Goal: Transaction & Acquisition: Purchase product/service

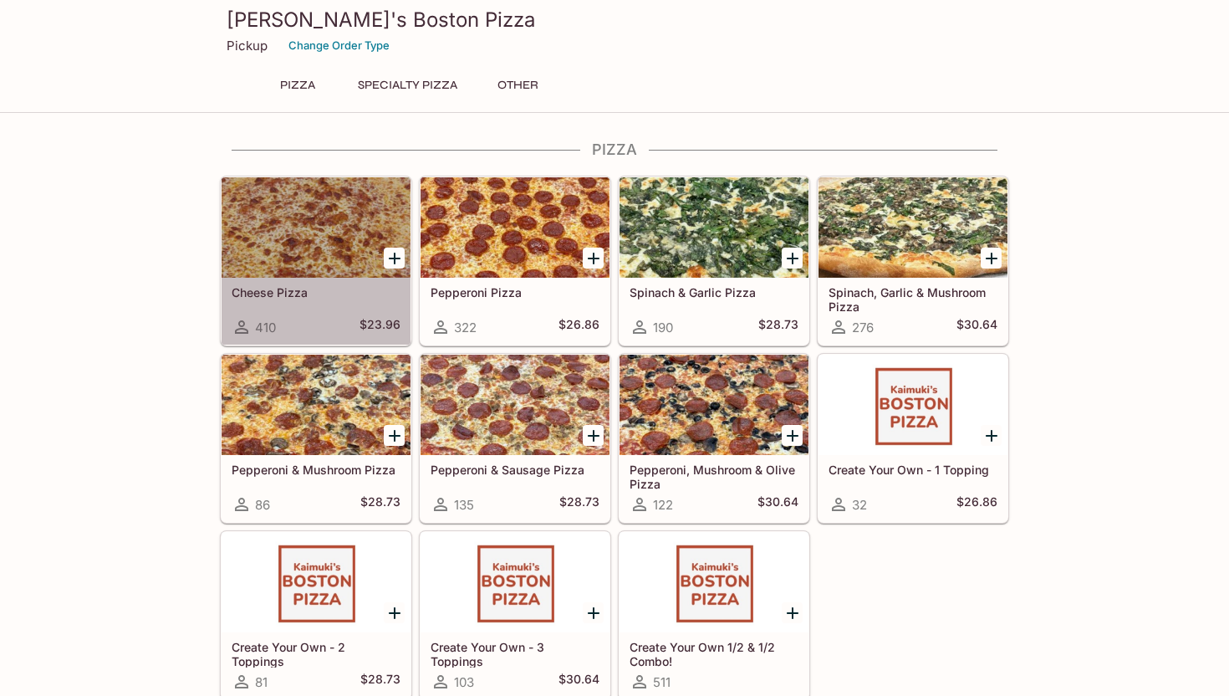
click at [382, 300] on div "Cheese Pizza 410 $23.96" at bounding box center [316, 311] width 189 height 67
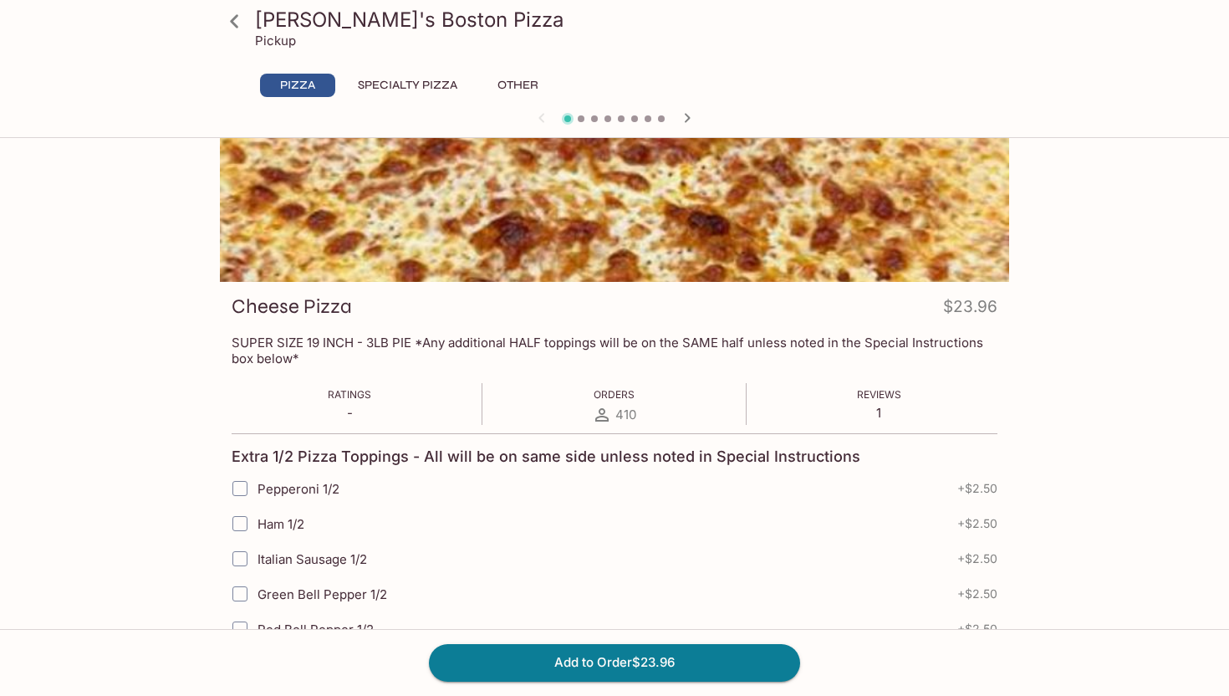
scroll to position [87, 0]
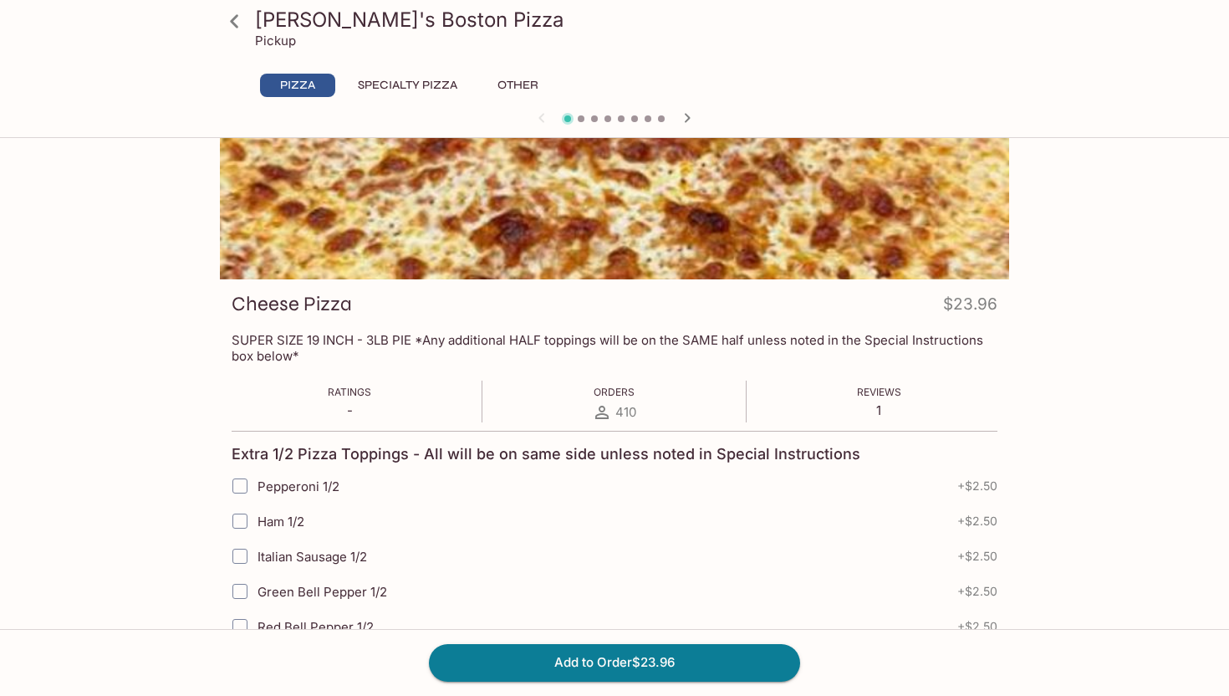
click at [583, 118] on span at bounding box center [581, 118] width 7 height 7
click at [681, 113] on icon "button" at bounding box center [687, 118] width 20 height 20
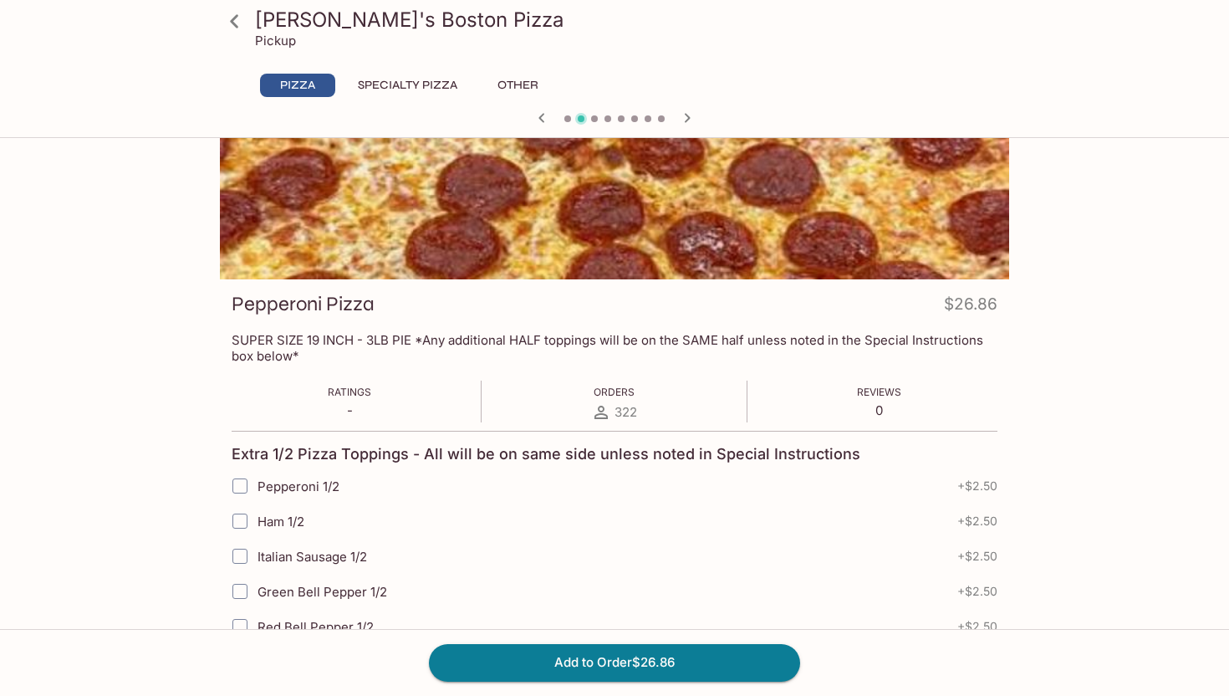
click at [532, 120] on icon "button" at bounding box center [542, 118] width 20 height 20
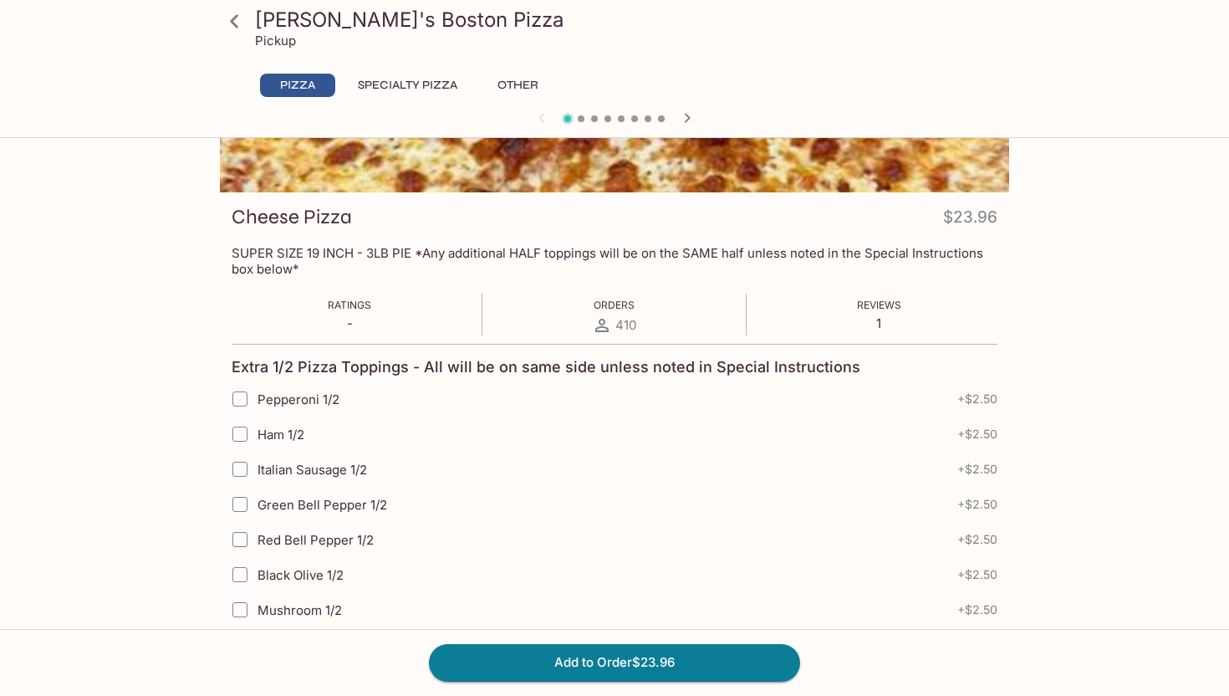
scroll to position [171, 0]
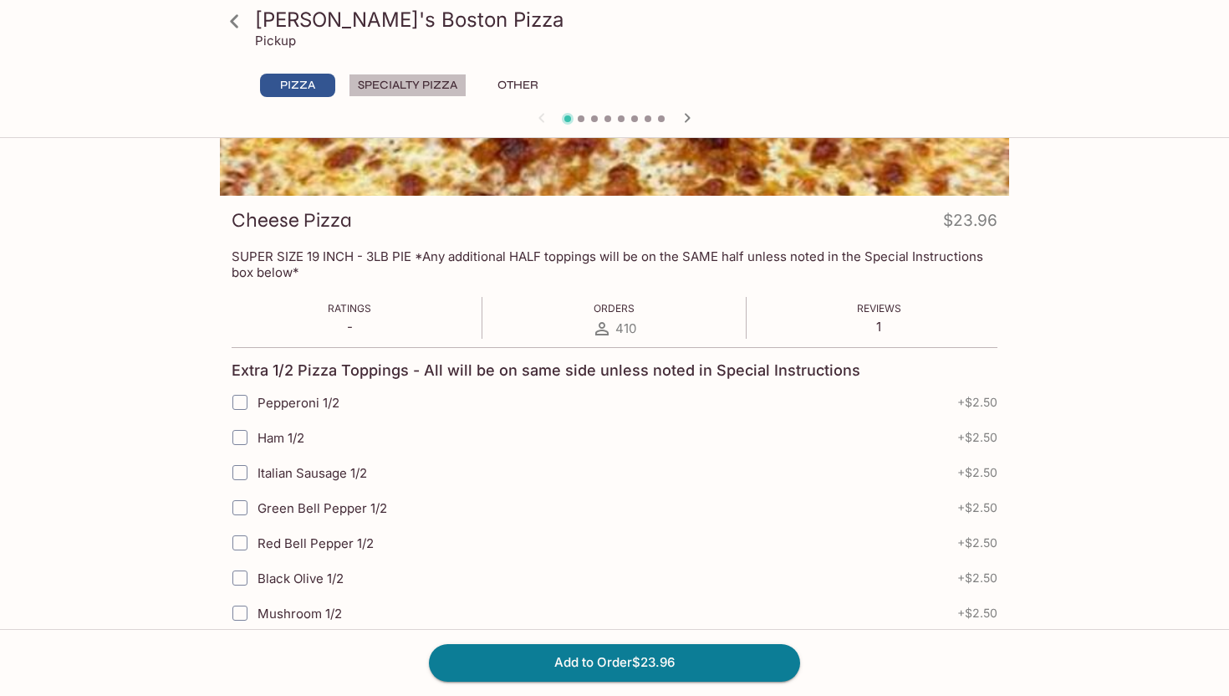
click at [449, 85] on button "Specialty Pizza" at bounding box center [408, 85] width 118 height 23
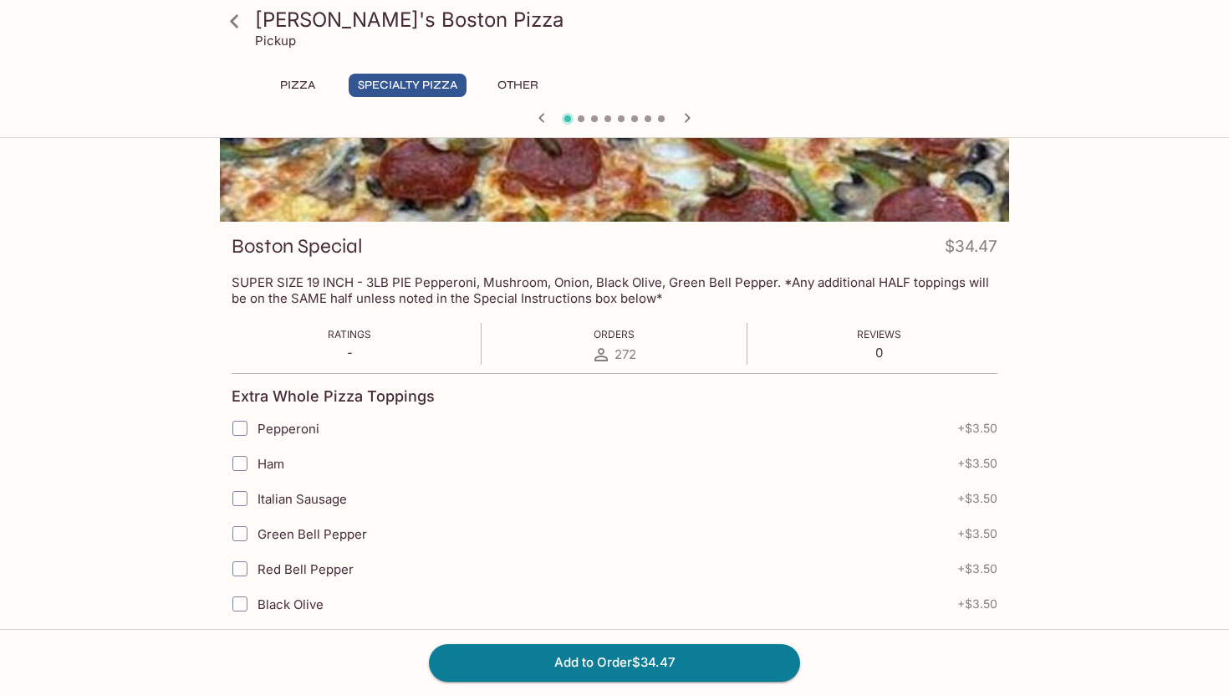
click at [319, 83] on button "Pizza" at bounding box center [297, 85] width 75 height 23
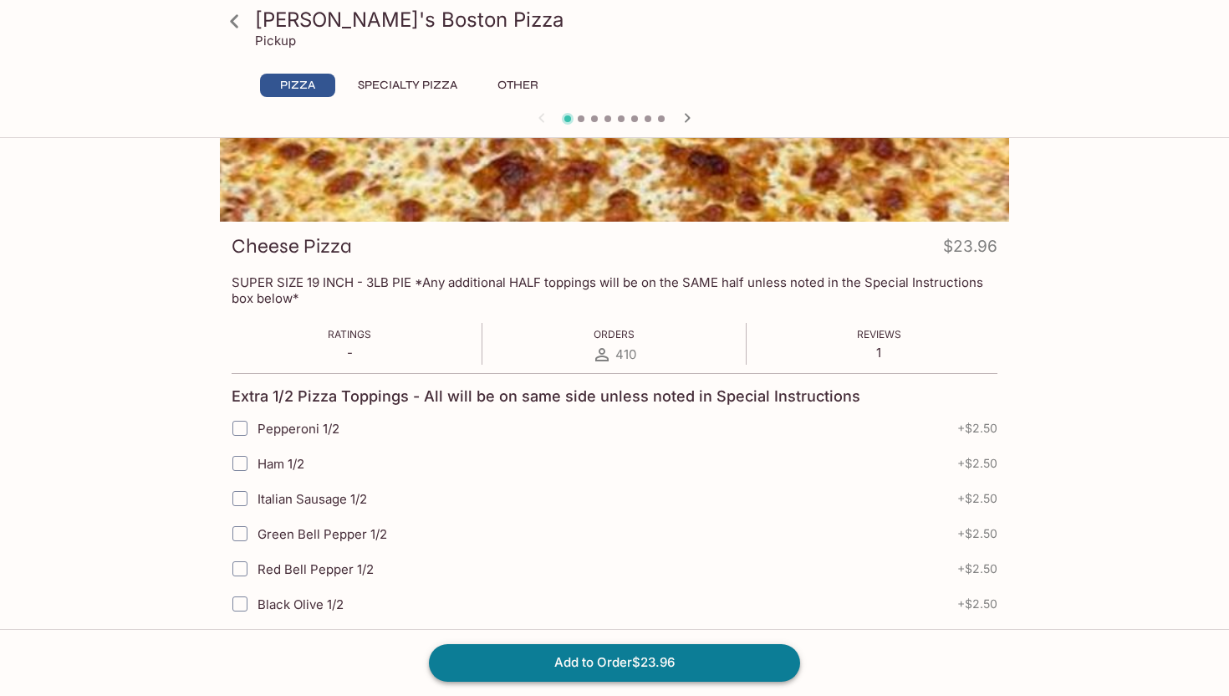
click at [549, 672] on button "Add to Order $23.96" at bounding box center [614, 662] width 371 height 37
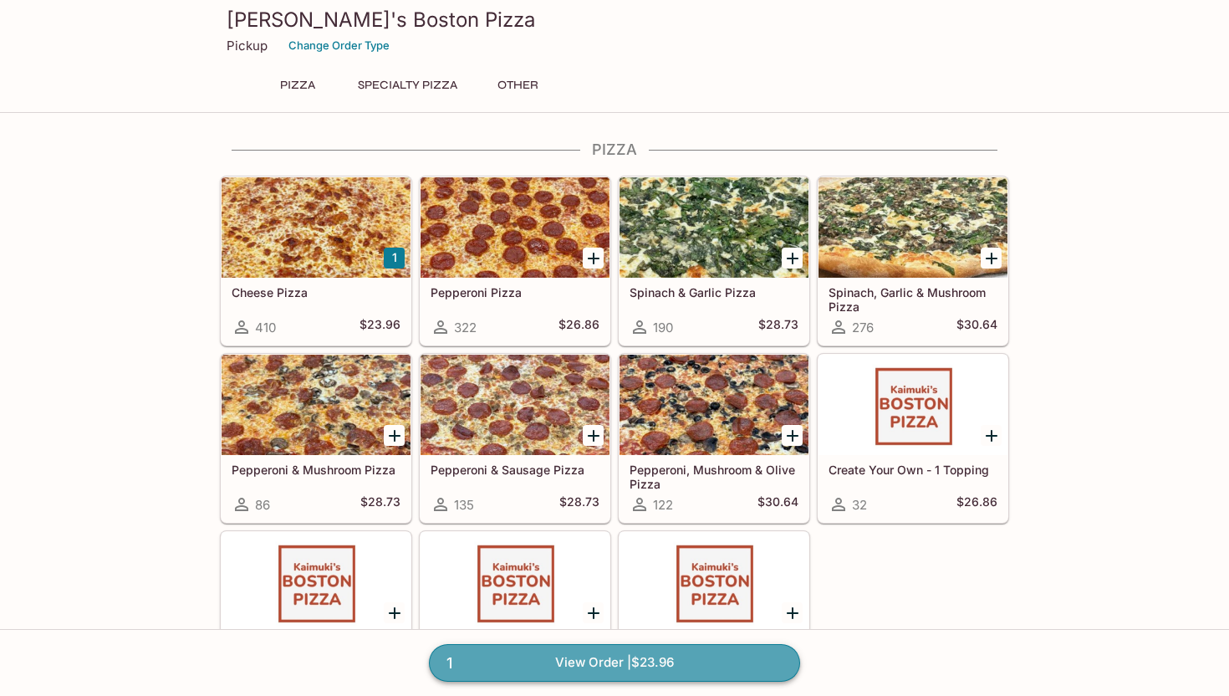
click at [549, 666] on link "1 View Order | $23.96" at bounding box center [614, 662] width 371 height 37
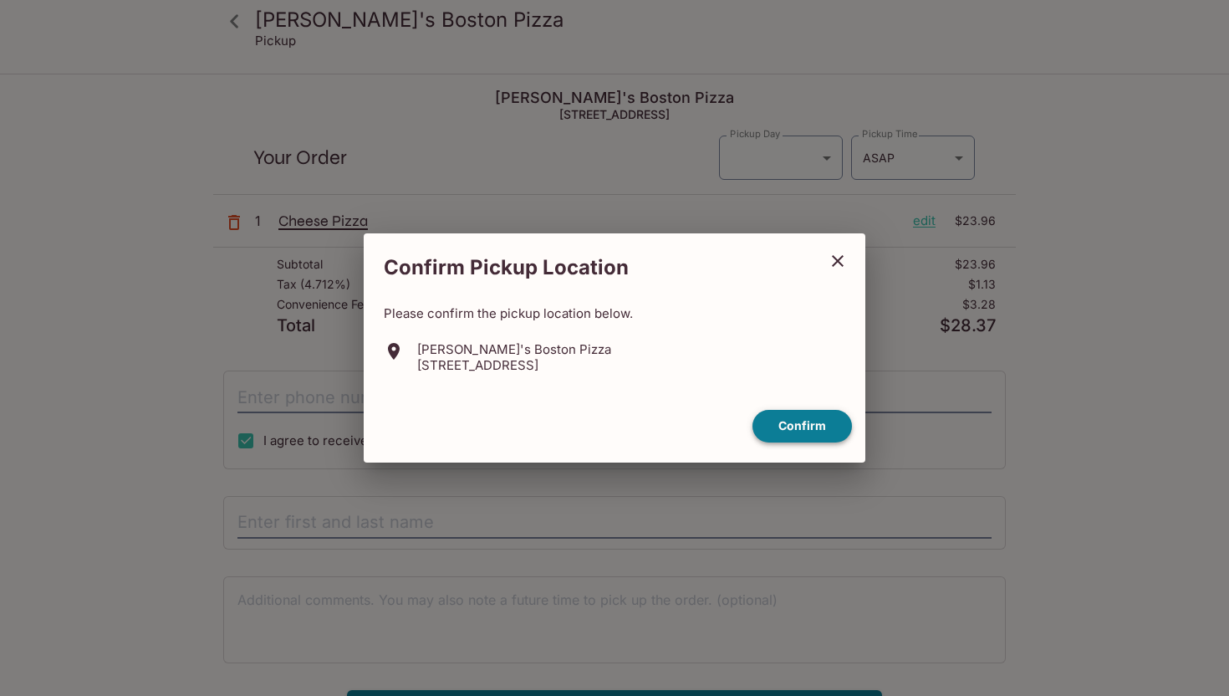
click at [814, 425] on button "Confirm" at bounding box center [803, 426] width 100 height 33
